Goal: Transaction & Acquisition: Purchase product/service

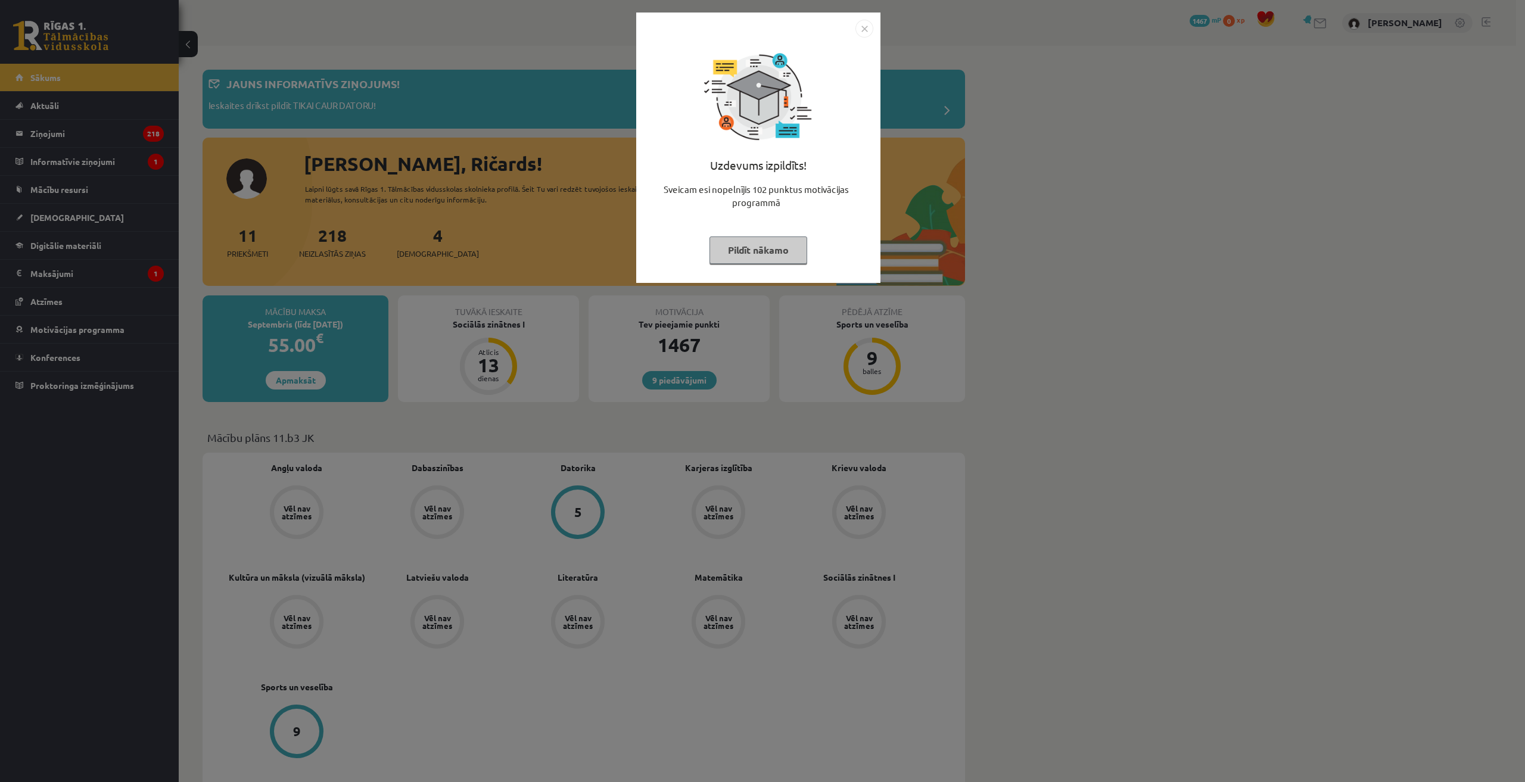
click at [758, 366] on div "Uzdevums izpildīts! Sveicam esi nopelnījis 102 punktus motivācijas programmā Pi…" at bounding box center [762, 391] width 1525 height 782
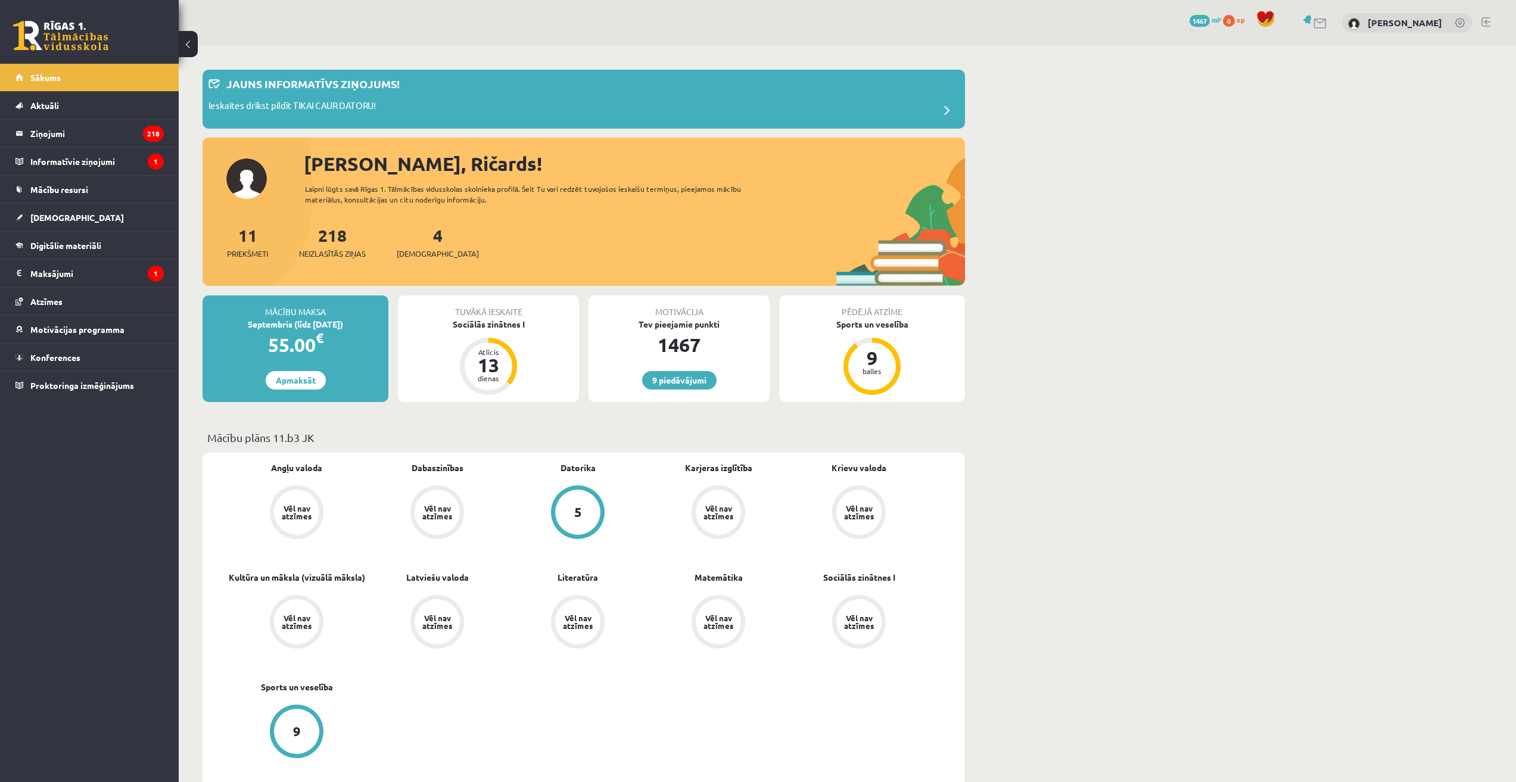
click at [292, 395] on div "Mācību maksa Septembris (līdz [DATE]) 55.00 € Apmaksāt" at bounding box center [295, 348] width 186 height 107
click at [300, 381] on link "Apmaksāt" at bounding box center [296, 380] width 60 height 18
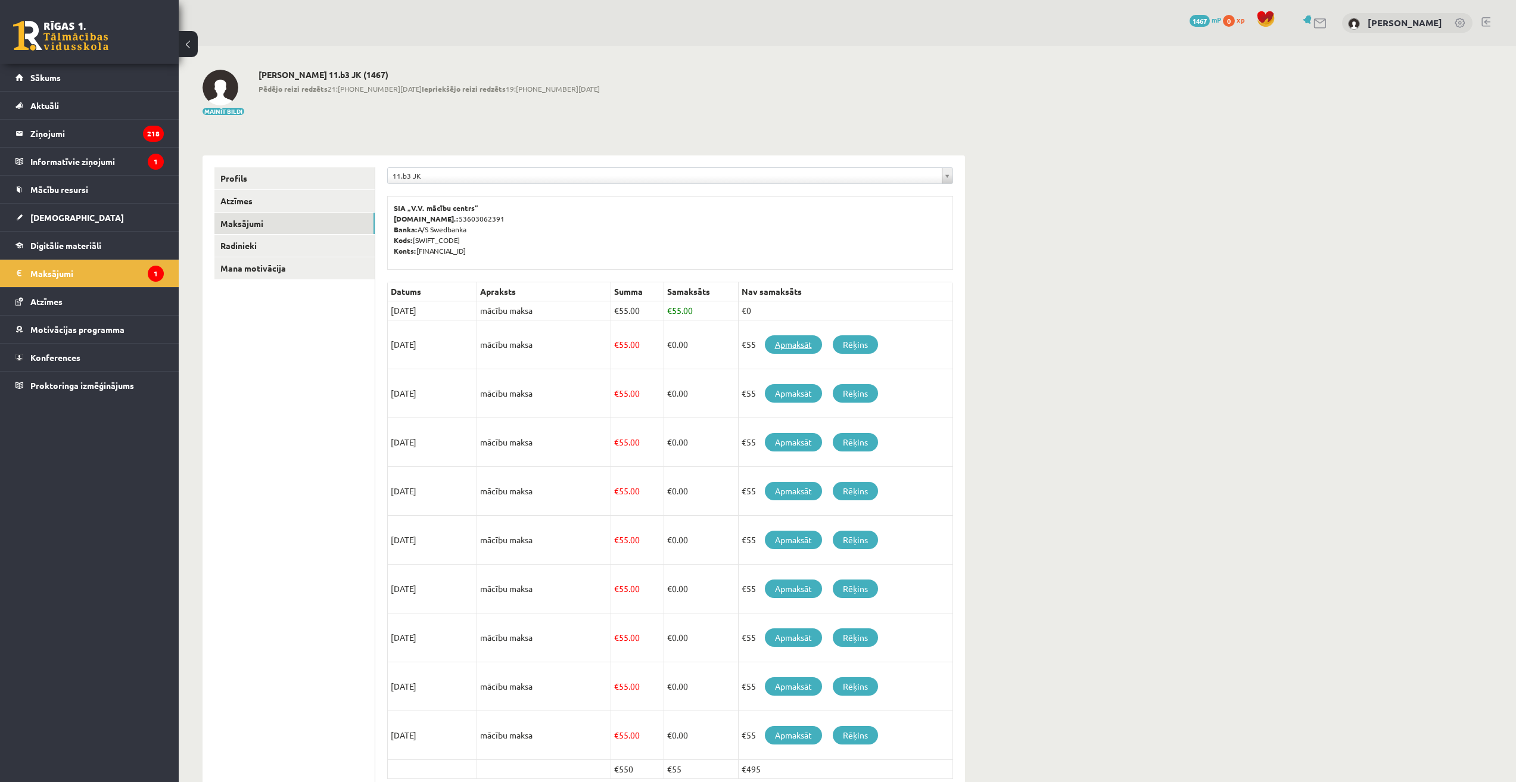
click at [786, 341] on link "Apmaksāt" at bounding box center [793, 344] width 57 height 18
drag, startPoint x: 48, startPoint y: 31, endPoint x: 63, endPoint y: 42, distance: 17.9
click at [48, 31] on link at bounding box center [60, 36] width 95 height 30
